Goal: Transaction & Acquisition: Download file/media

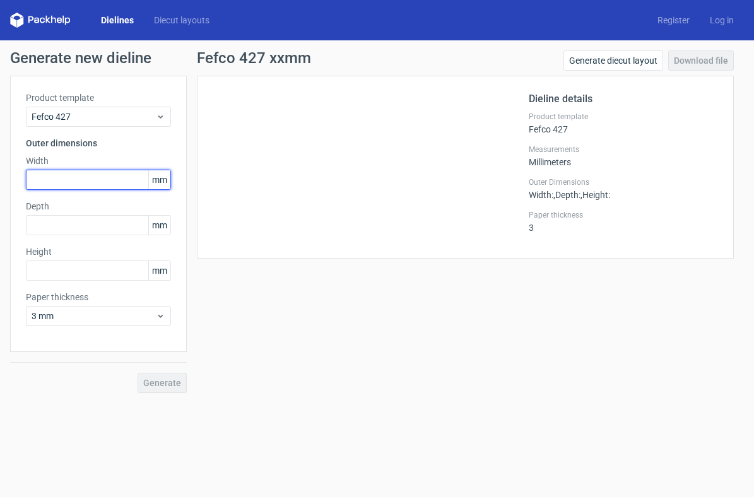
click at [67, 180] on input "text" at bounding box center [98, 180] width 145 height 20
type input "170"
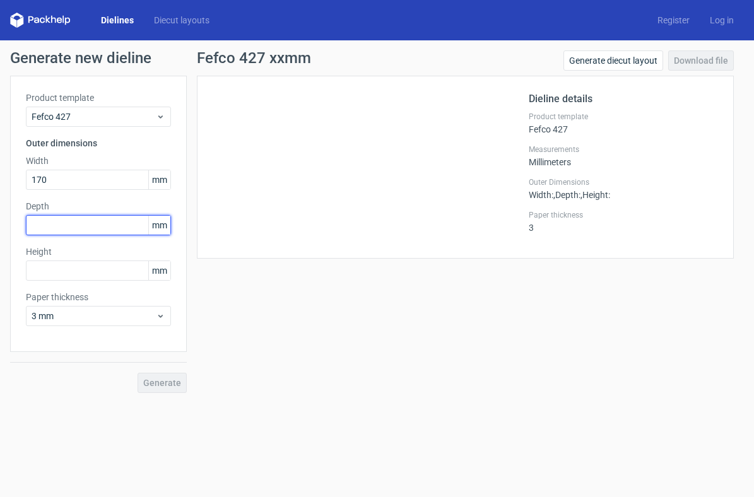
click at [72, 228] on input "text" at bounding box center [98, 225] width 145 height 20
type input "122"
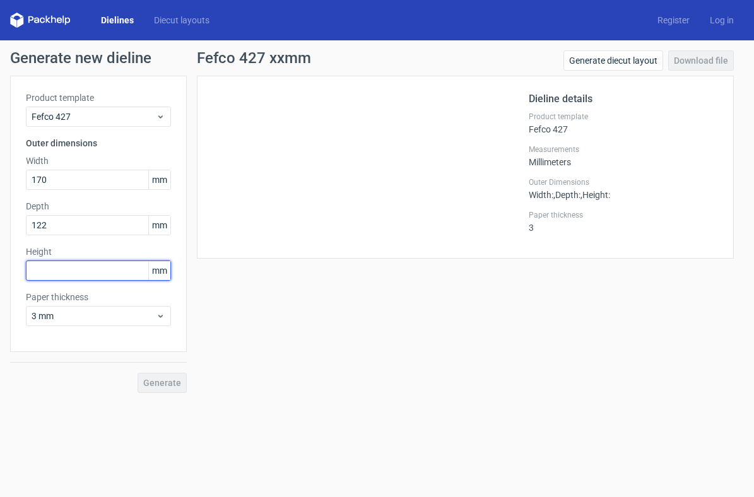
click at [71, 270] on input "text" at bounding box center [98, 271] width 145 height 20
type input "70"
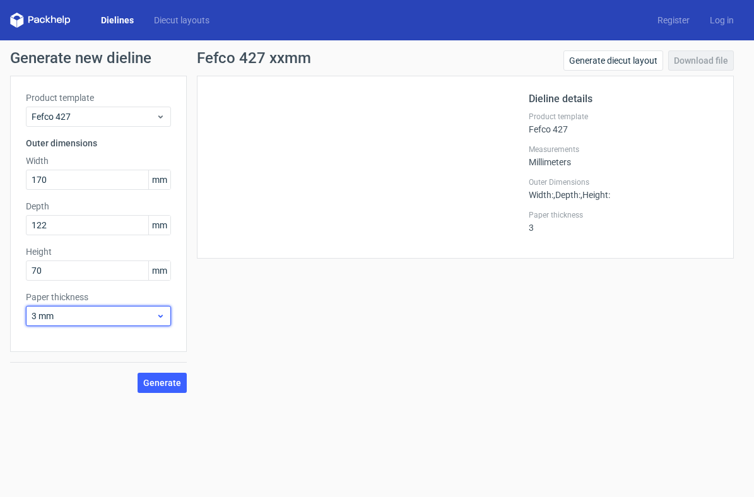
click at [92, 324] on div "3 mm" at bounding box center [98, 316] width 145 height 20
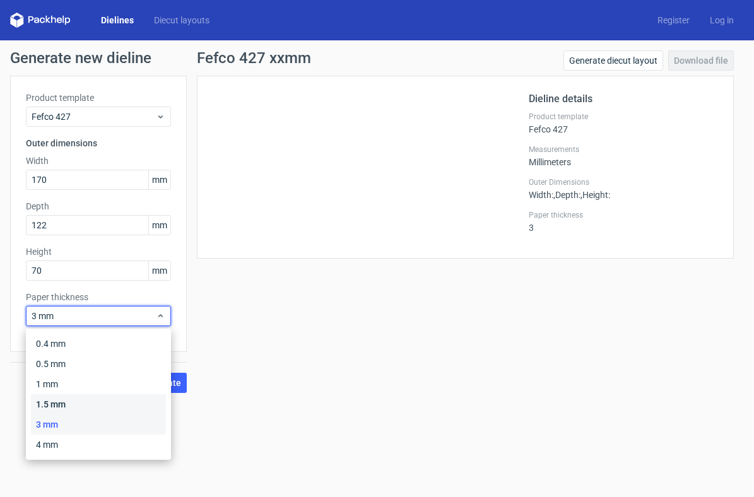
click at [58, 402] on div "1.5 mm" at bounding box center [98, 405] width 135 height 20
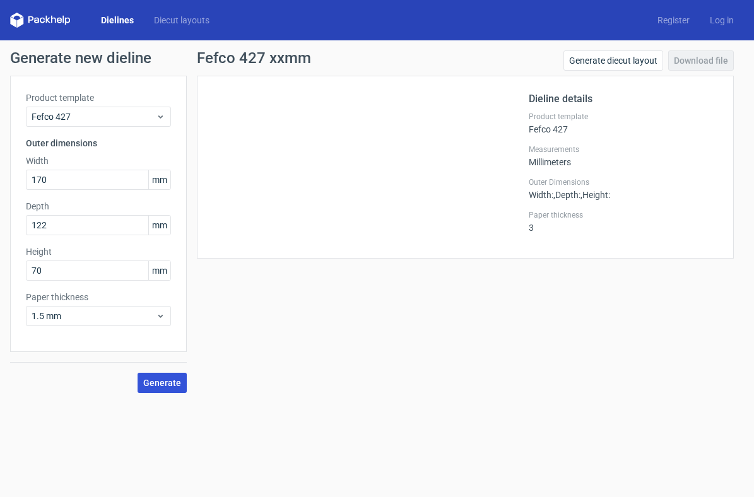
click at [174, 386] on span "Generate" at bounding box center [162, 383] width 38 height 9
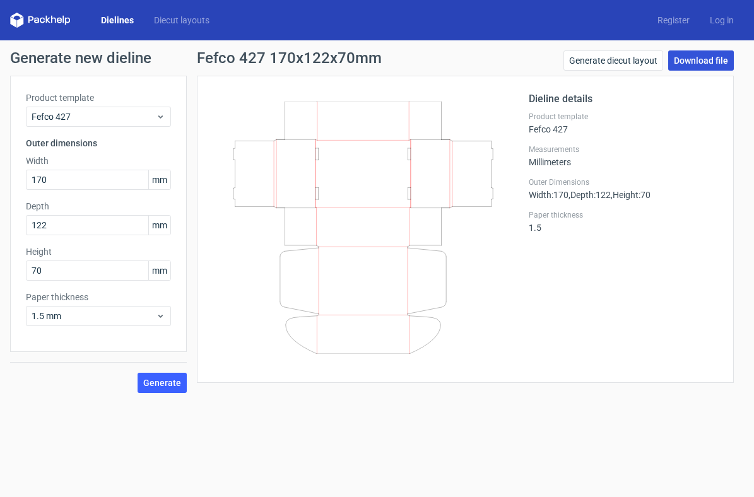
click at [717, 68] on link "Download file" at bounding box center [702, 61] width 66 height 20
click at [50, 179] on input "170" at bounding box center [98, 180] width 145 height 20
click at [42, 179] on input "170" at bounding box center [98, 180] width 145 height 20
click at [41, 179] on input "106" at bounding box center [98, 180] width 145 height 20
click at [42, 180] on input "160" at bounding box center [98, 180] width 145 height 20
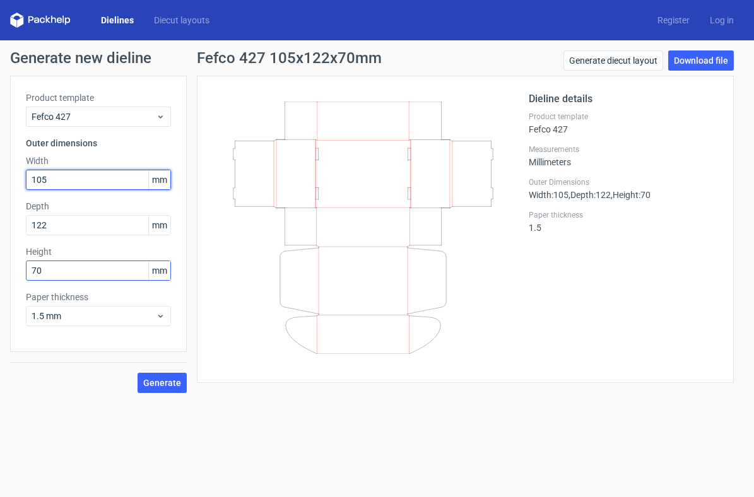
type input "105"
drag, startPoint x: 37, startPoint y: 271, endPoint x: 13, endPoint y: 271, distance: 24.6
click at [13, 271] on div "Product template Fefco 427 Outer dimensions Width 105 mm Depth 122 mm Height 70…" at bounding box center [98, 214] width 177 height 277
type input "60"
click at [48, 184] on input "105" at bounding box center [98, 180] width 145 height 20
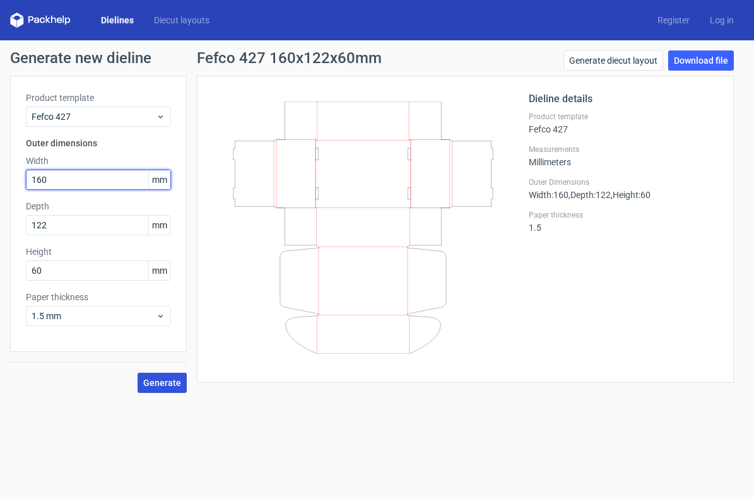
type input "160"
click at [162, 383] on span "Generate" at bounding box center [162, 383] width 38 height 9
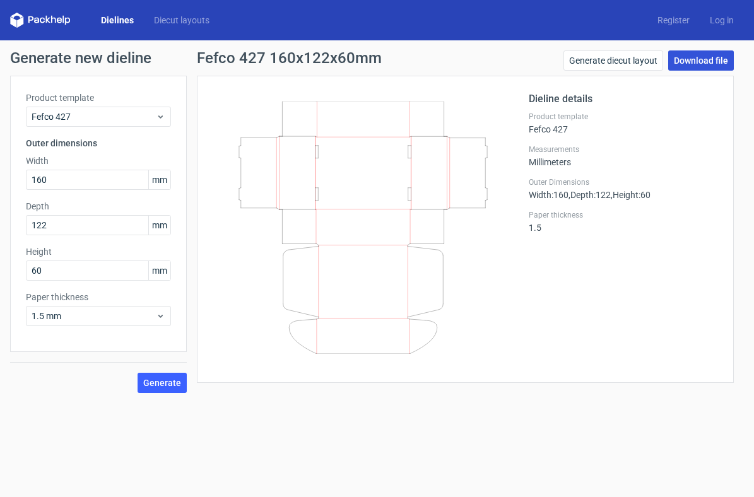
click at [698, 69] on link "Download file" at bounding box center [702, 61] width 66 height 20
